Goal: Information Seeking & Learning: Check status

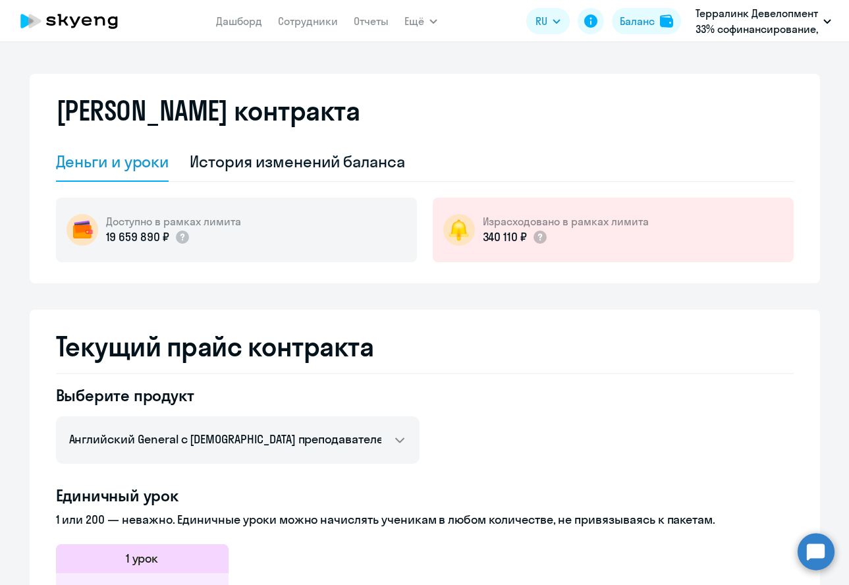
select select "english_adult_not_native_speaker"
click at [51, 24] on icon at bounding box center [69, 21] width 116 height 33
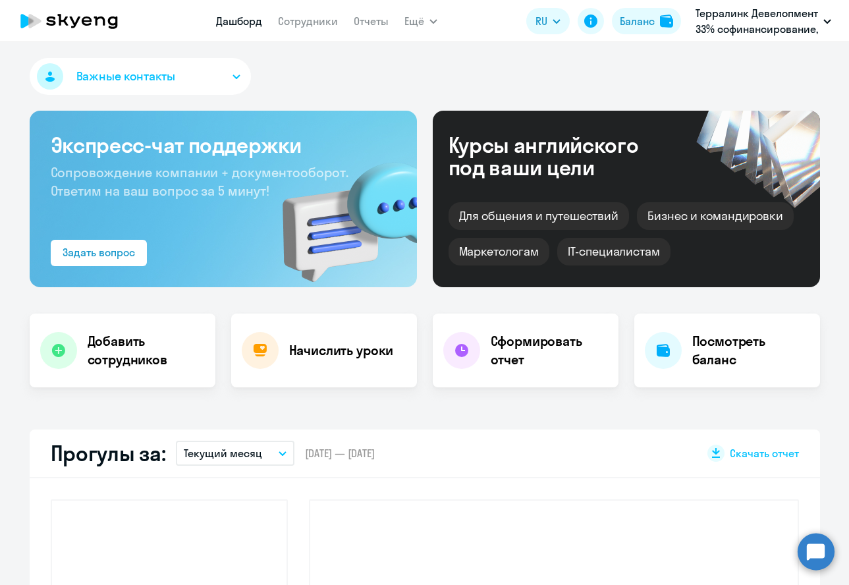
scroll to position [411, 0]
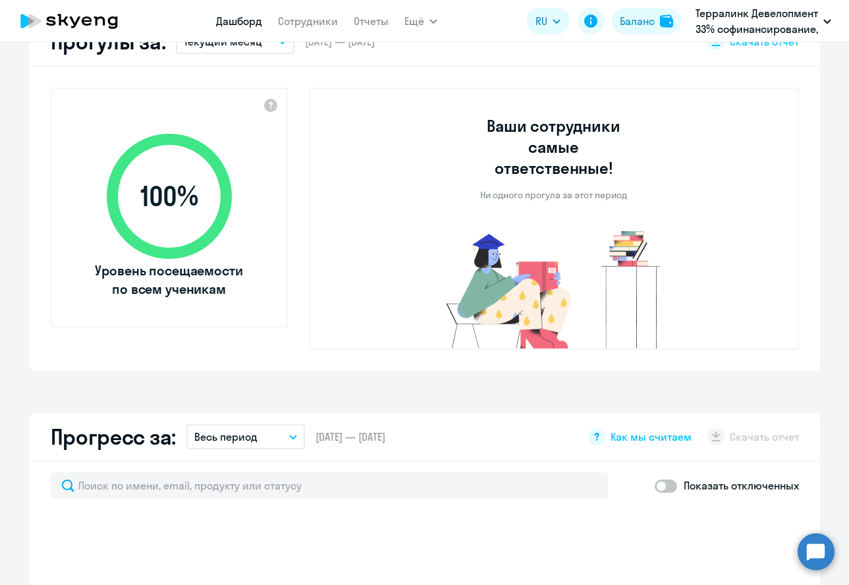
select select "30"
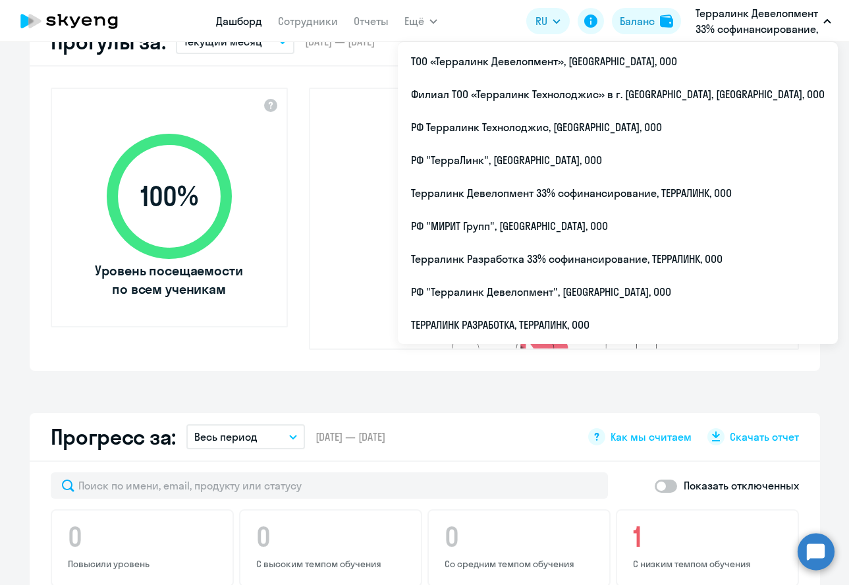
click at [733, 18] on p "Терралинк Девелопмент 33% софинансирование, ТЕРРАЛИНК, ООО" at bounding box center [756, 21] width 122 height 32
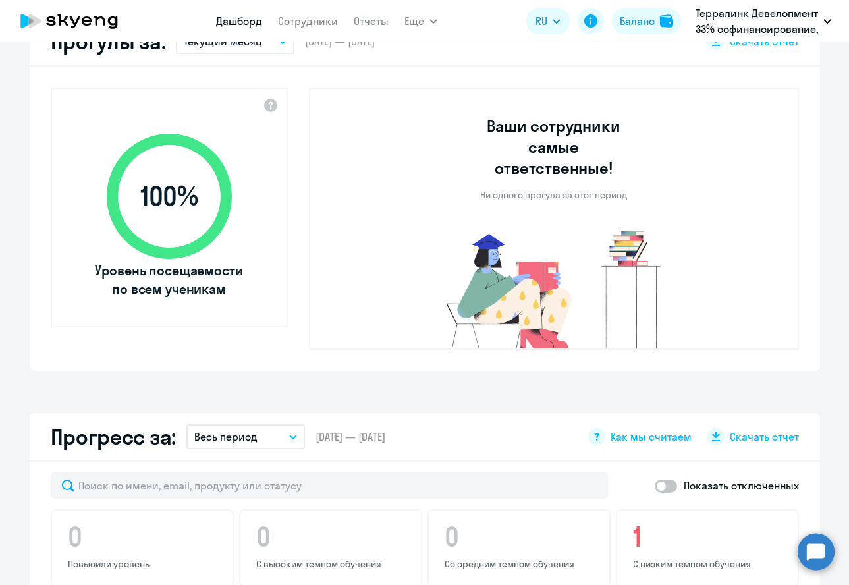
click at [733, 18] on p "Терралинк Девелопмент 33% софинансирование, ТЕРРАЛИНК, ООО" at bounding box center [756, 21] width 122 height 32
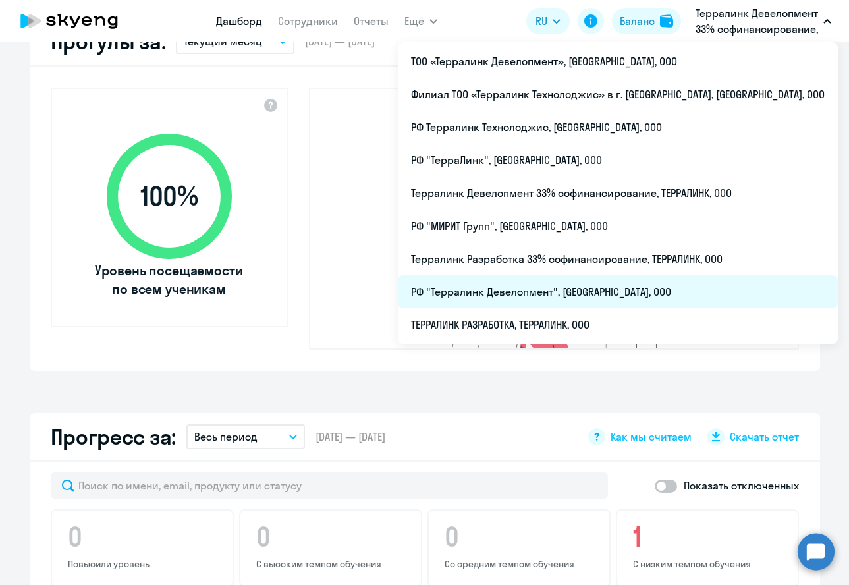
click at [603, 294] on li "РФ "Терралинк Девелопмент", [GEOGRAPHIC_DATA], ООО" at bounding box center [618, 291] width 440 height 33
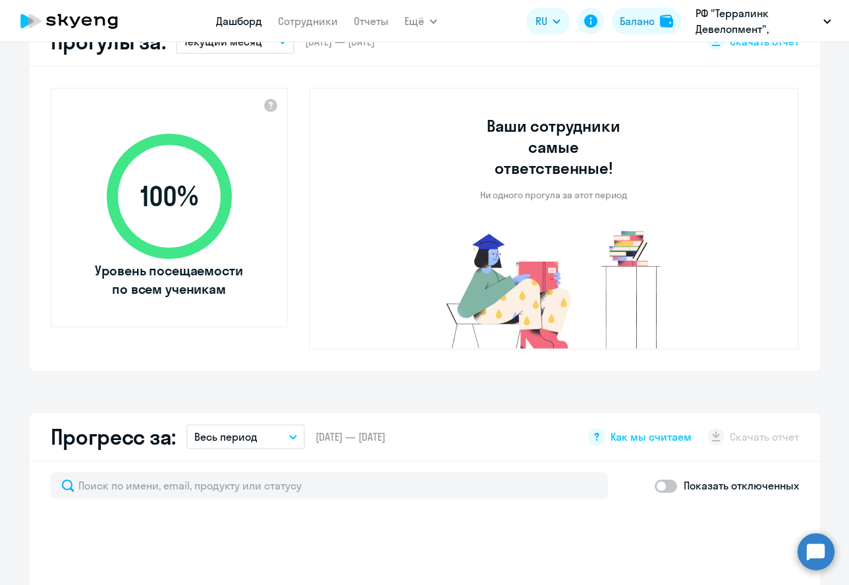
select select "30"
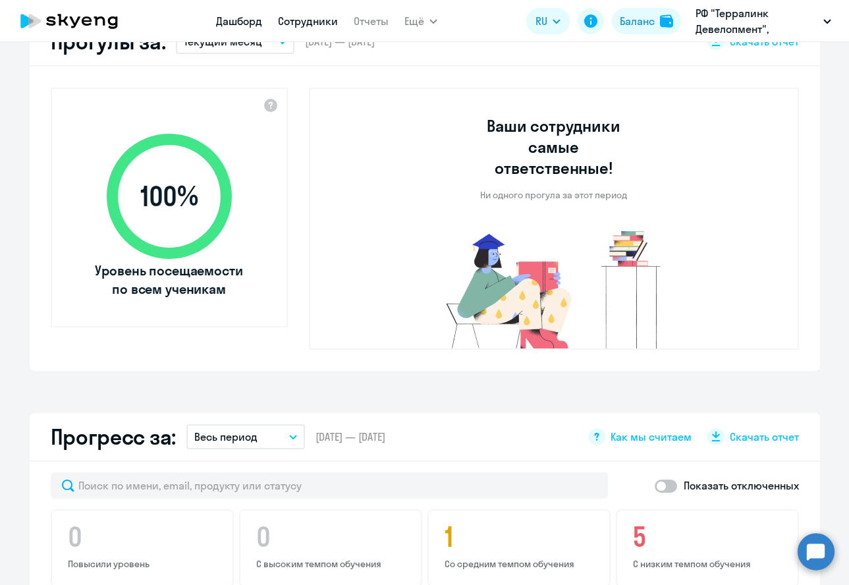
click at [285, 19] on link "Сотрудники" at bounding box center [308, 20] width 60 height 13
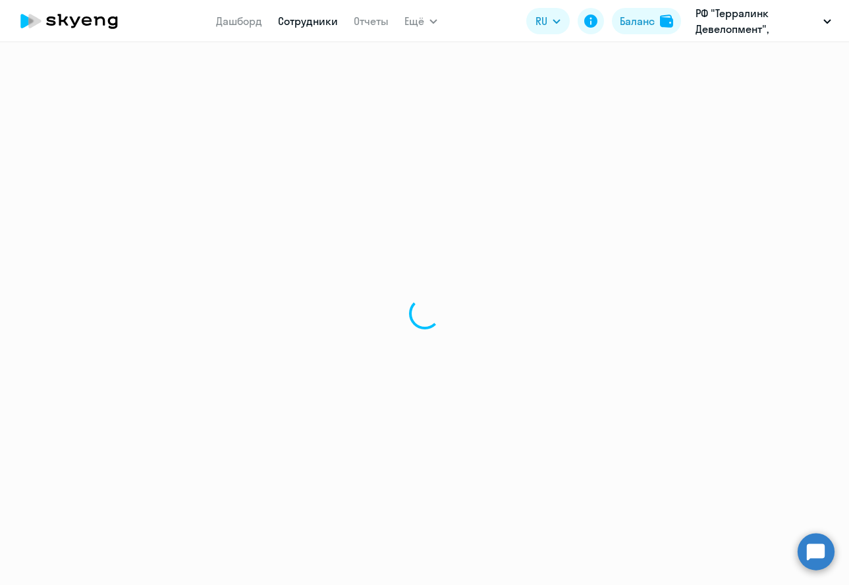
select select "30"
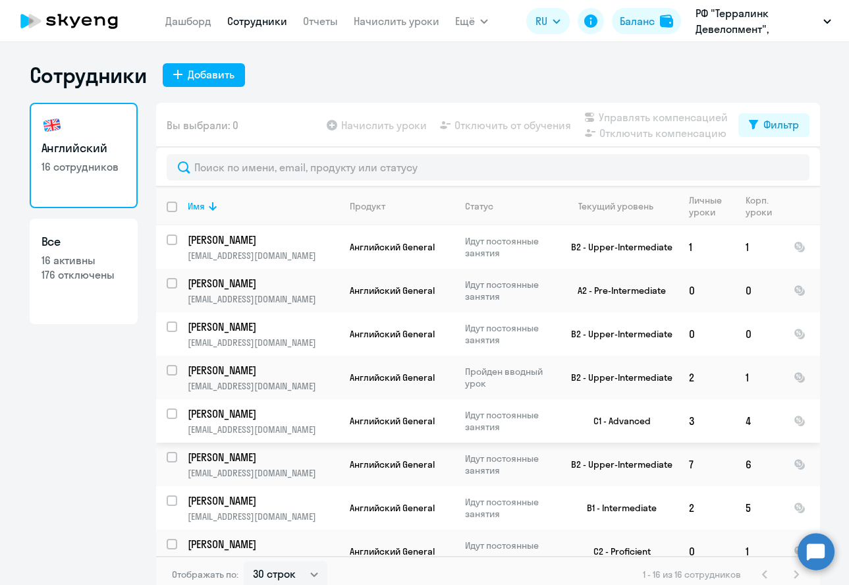
select select "30"
click at [363, 465] on span "Английский General" at bounding box center [392, 464] width 85 height 12
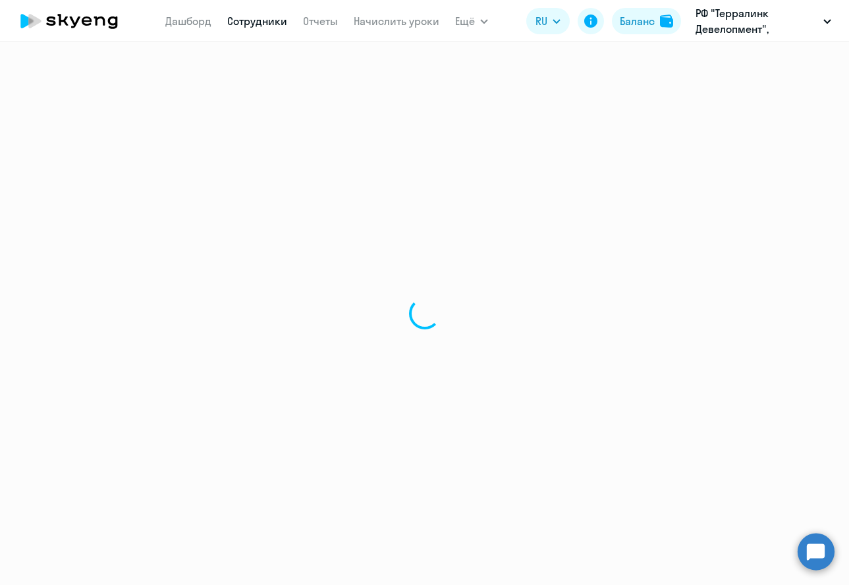
select select "english"
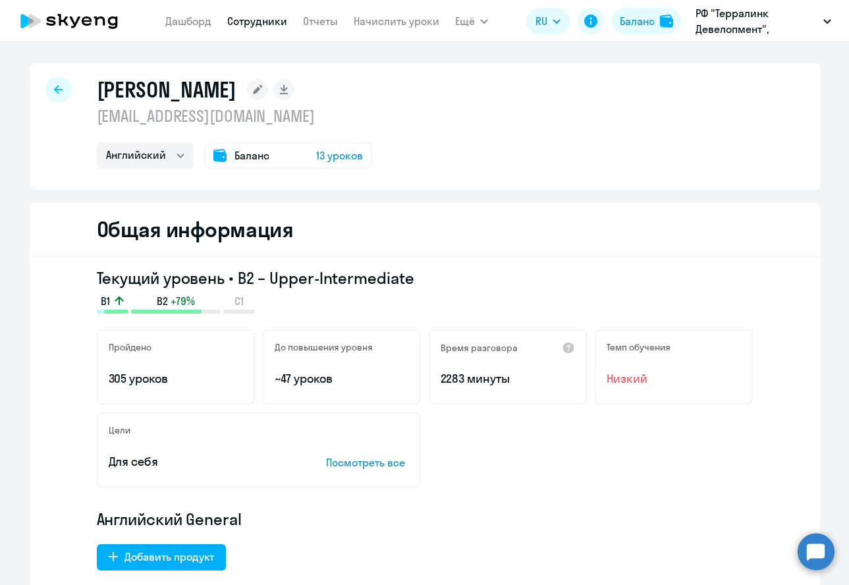
click at [331, 159] on span "13 уроков" at bounding box center [339, 155] width 47 height 16
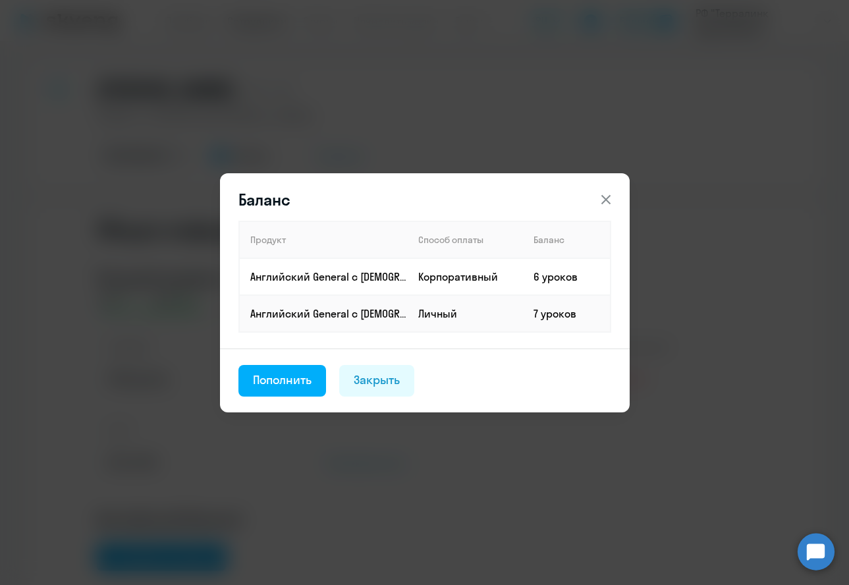
click at [604, 201] on icon at bounding box center [606, 200] width 16 height 16
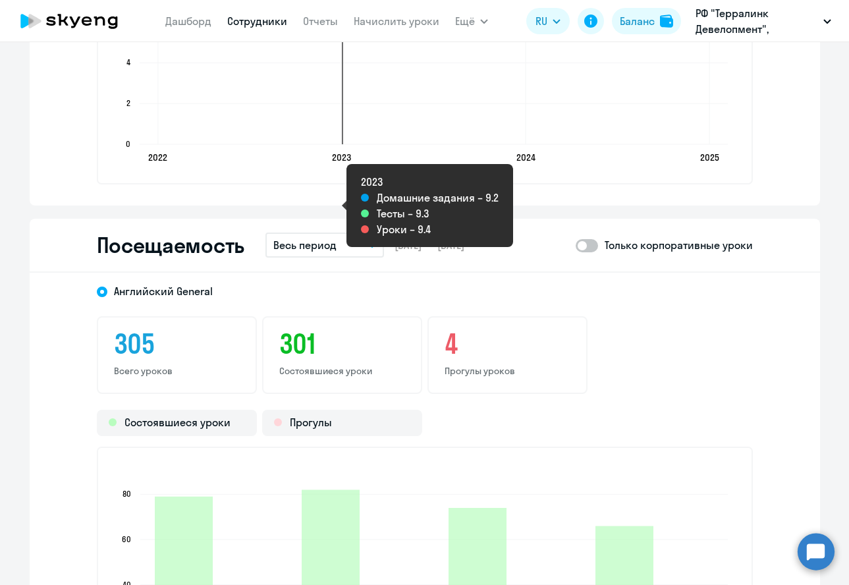
scroll to position [1564, 0]
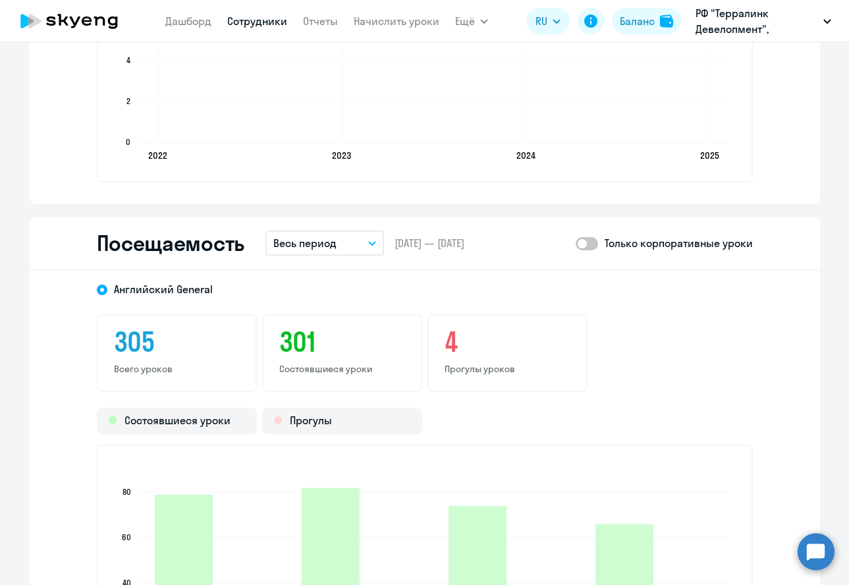
click at [352, 250] on button "Весь период" at bounding box center [324, 242] width 119 height 25
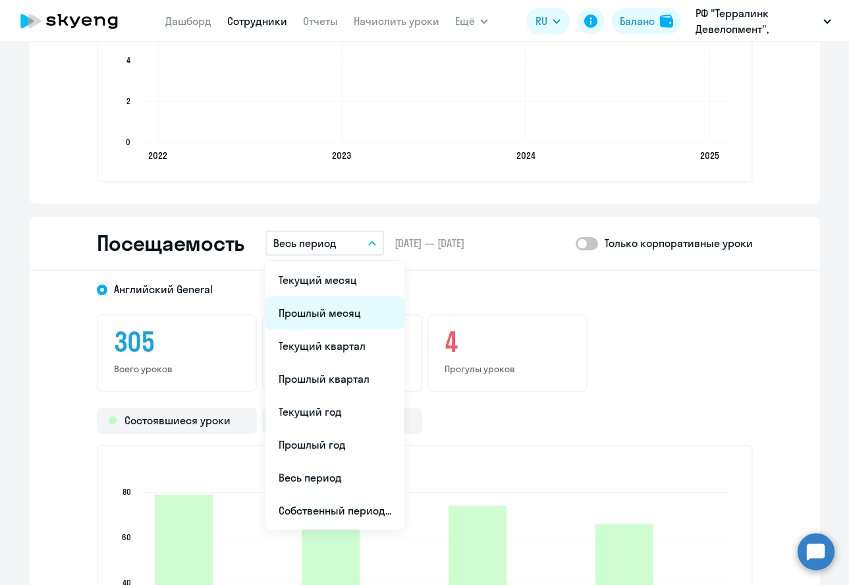
click at [356, 304] on li "Прошлый месяц" at bounding box center [334, 312] width 139 height 33
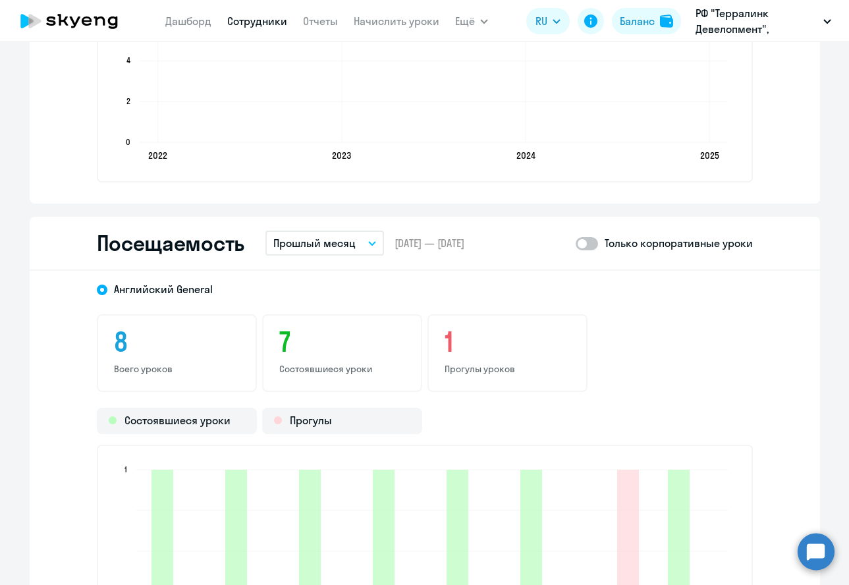
click at [329, 259] on div "Посещаемость Прошлый месяц Текущий месяц Прошлый месяц Текущий квартал [GEOGRAP…" at bounding box center [425, 244] width 790 height 54
click at [329, 253] on button "Прошлый месяц" at bounding box center [324, 242] width 119 height 25
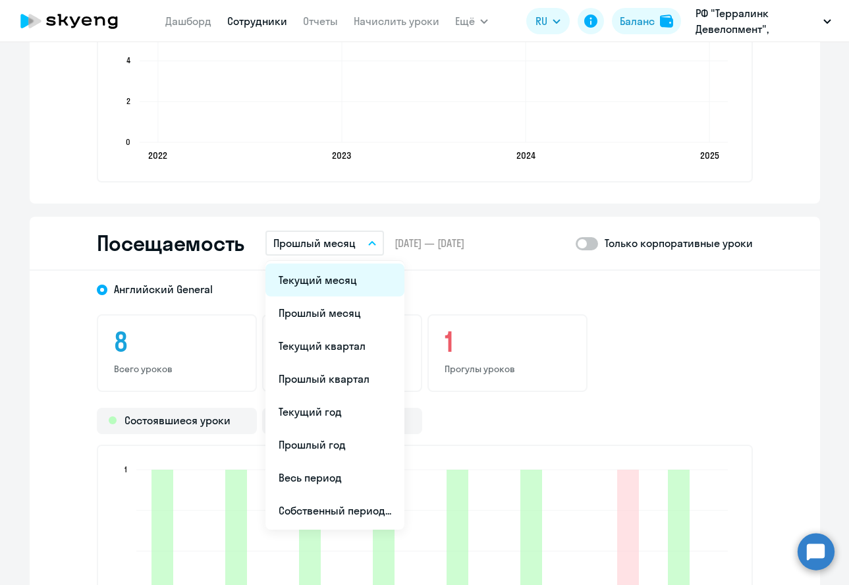
click at [322, 279] on li "Текущий месяц" at bounding box center [334, 279] width 139 height 33
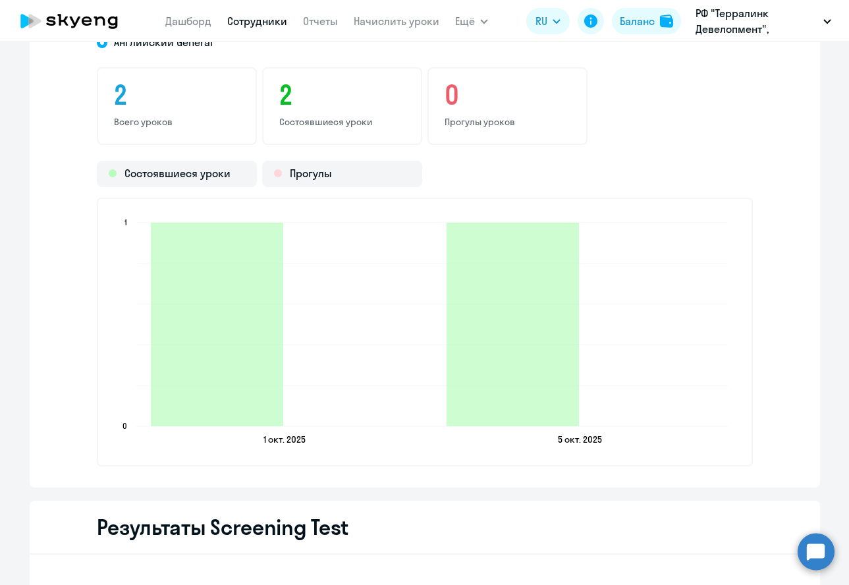
scroll to position [1646, 0]
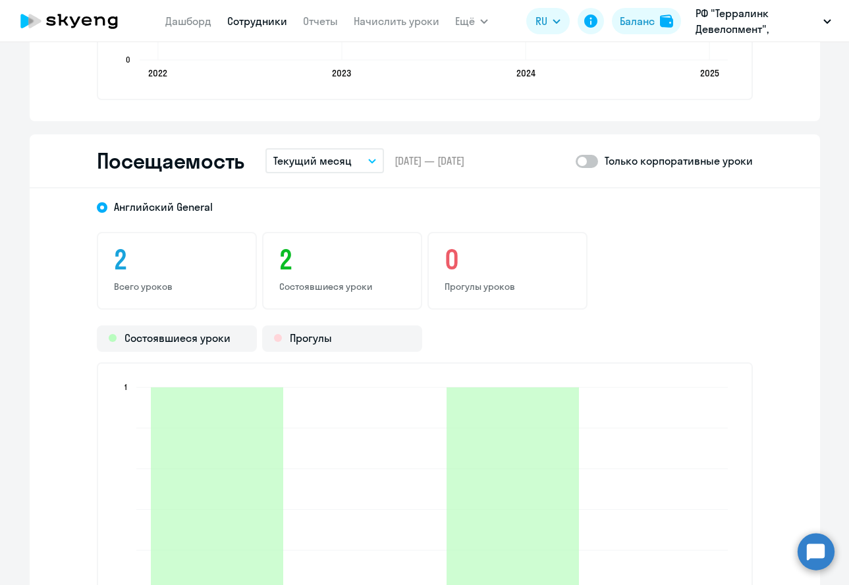
click at [587, 161] on span at bounding box center [586, 161] width 22 height 13
click at [575, 161] on input "checkbox" at bounding box center [575, 161] width 1 height 1
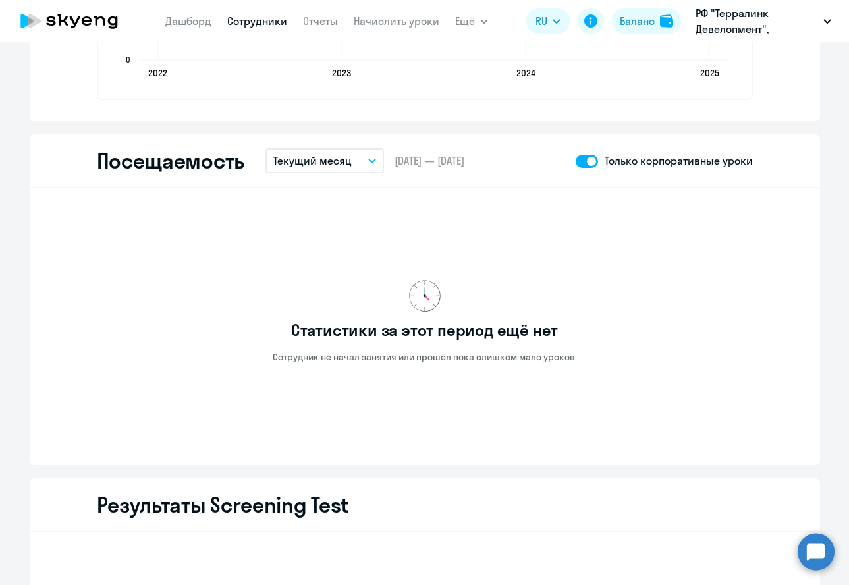
click at [582, 161] on span at bounding box center [586, 161] width 22 height 13
click at [575, 161] on input "checkbox" at bounding box center [575, 161] width 1 height 1
checkbox input "false"
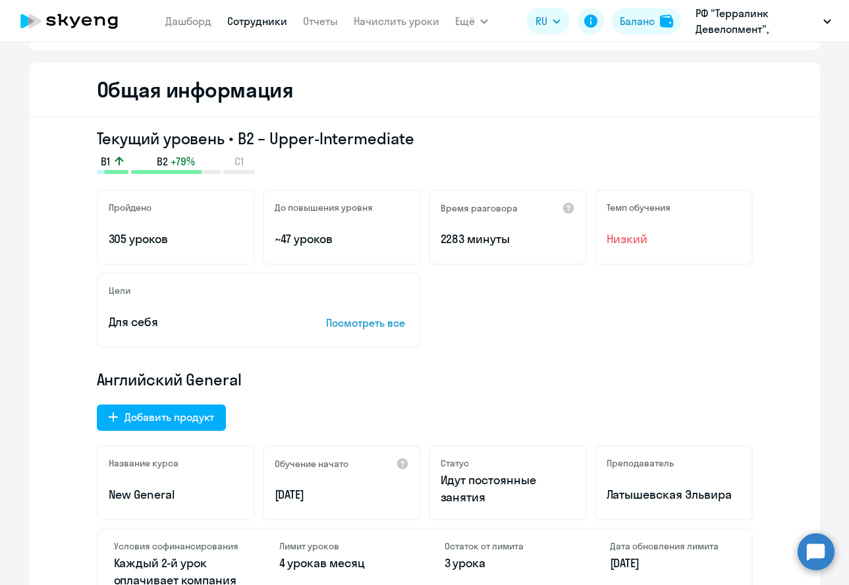
scroll to position [0, 0]
